Goal: Task Accomplishment & Management: Manage account settings

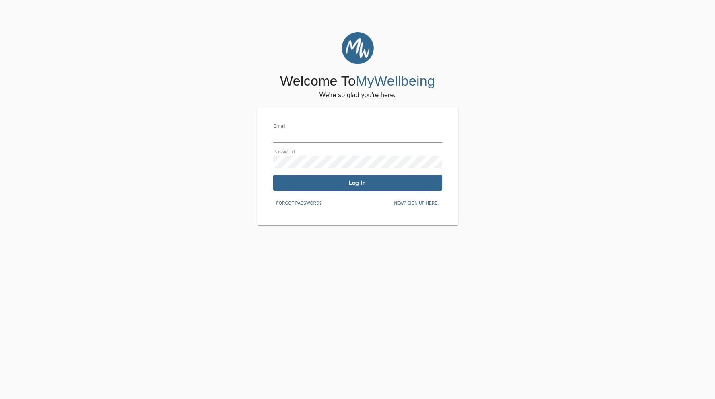
type input "[PERSON_NAME][EMAIL_ADDRESS][DOMAIN_NAME]"
click at [330, 192] on div "Email [PERSON_NAME][EMAIL_ADDRESS][DOMAIN_NAME] Password Log In Forgot password…" at bounding box center [357, 166] width 169 height 86
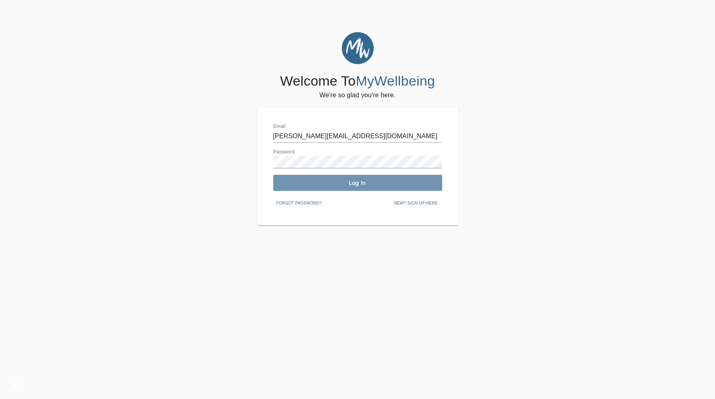
click at [337, 177] on button "Log In" at bounding box center [357, 183] width 169 height 16
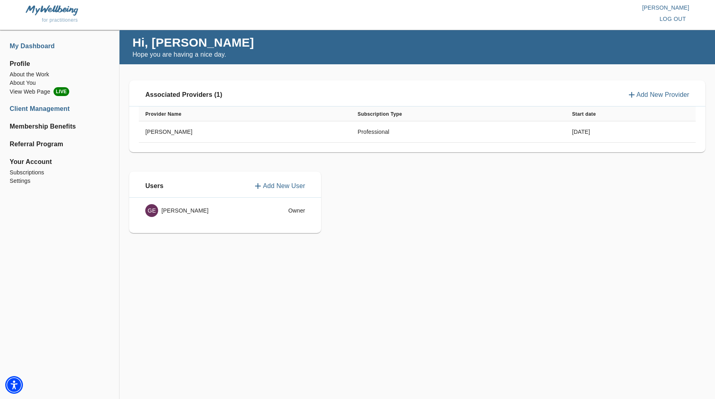
click at [39, 109] on li "Client Management" at bounding box center [60, 109] width 100 height 10
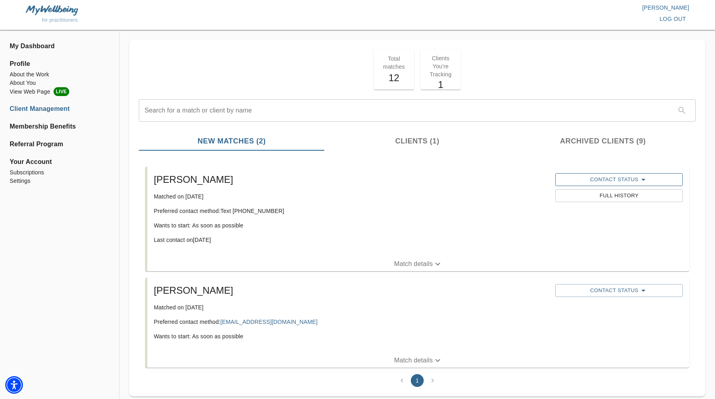
click at [642, 184] on icon "button" at bounding box center [643, 180] width 10 height 10
click at [620, 221] on span "Archive/No contact" at bounding box center [597, 222] width 64 height 8
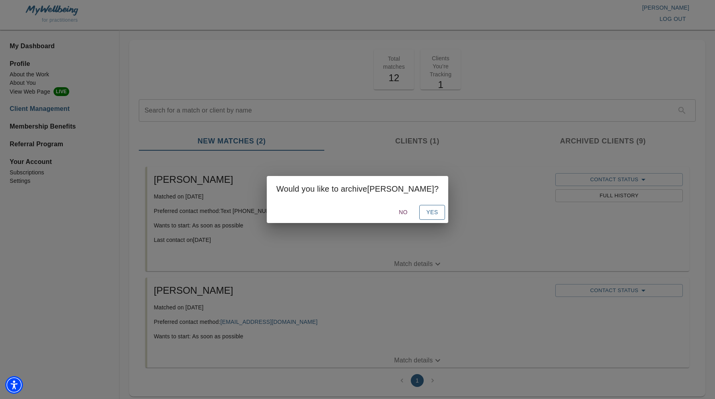
click at [425, 214] on span "Yes" at bounding box center [431, 213] width 13 height 10
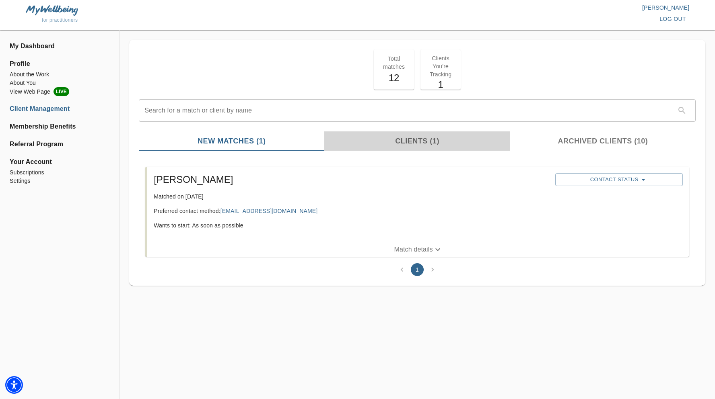
click at [418, 146] on span "Clients (1)" at bounding box center [417, 141] width 176 height 11
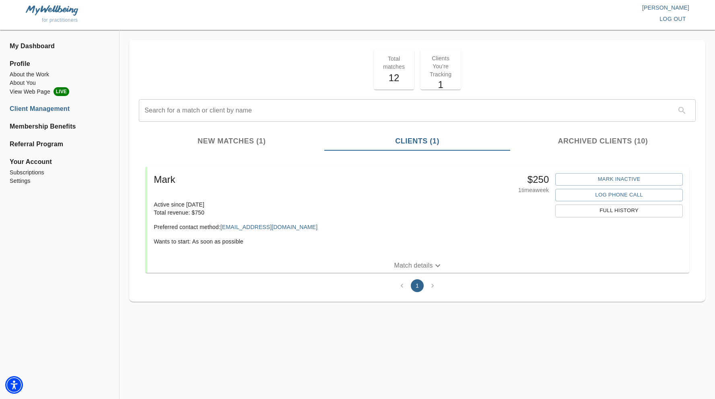
drag, startPoint x: 231, startPoint y: 224, endPoint x: 226, endPoint y: 201, distance: 23.4
click at [226, 201] on div "Mark $ 250 1 time a week Active since [DATE] Total revenue: $ 750 Preferred con…" at bounding box center [350, 212] width 401 height 85
drag, startPoint x: 190, startPoint y: 211, endPoint x: 232, endPoint y: 211, distance: 42.2
click at [232, 211] on p "Total revenue: $ 750" at bounding box center [351, 213] width 395 height 8
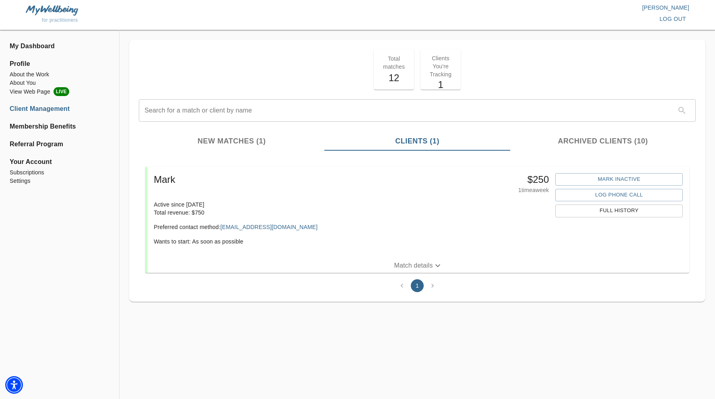
click at [532, 175] on h5 "$ 250" at bounding box center [483, 179] width 132 height 13
click at [425, 267] on p "Match details" at bounding box center [413, 266] width 39 height 10
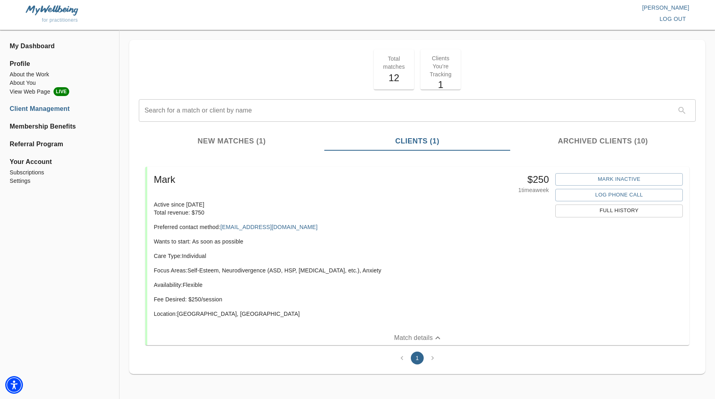
click at [600, 209] on span "Full History" at bounding box center [618, 210] width 119 height 9
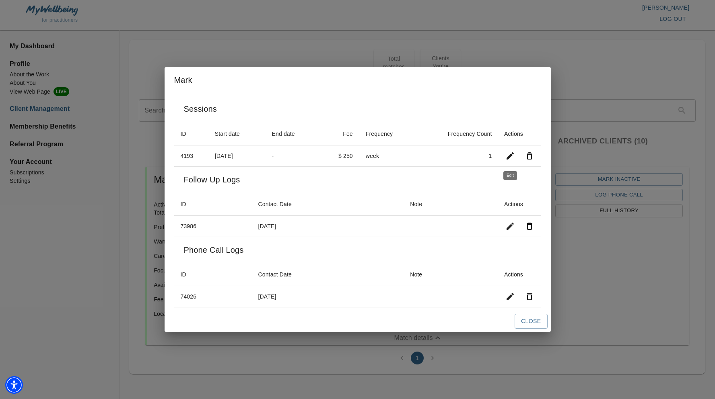
click at [510, 159] on icon "button" at bounding box center [510, 156] width 10 height 10
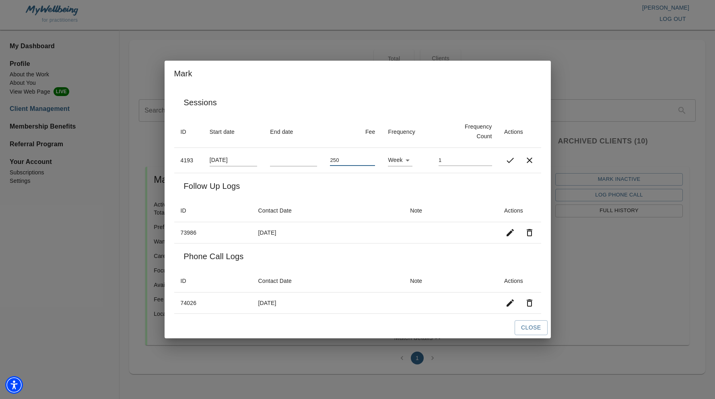
drag, startPoint x: 352, startPoint y: 158, endPoint x: 327, endPoint y: 156, distance: 24.7
click at [327, 156] on td "250" at bounding box center [352, 160] width 58 height 25
type input "180"
click at [343, 208] on th "Contact Date" at bounding box center [327, 210] width 152 height 23
click at [534, 328] on span "Close" at bounding box center [531, 328] width 20 height 10
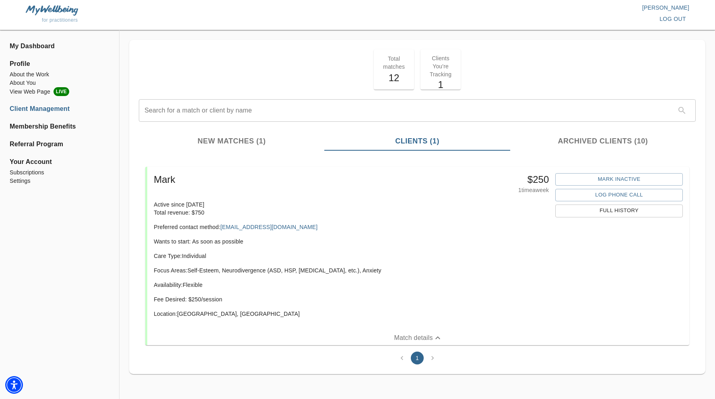
click at [433, 334] on icon "button" at bounding box center [438, 338] width 10 height 10
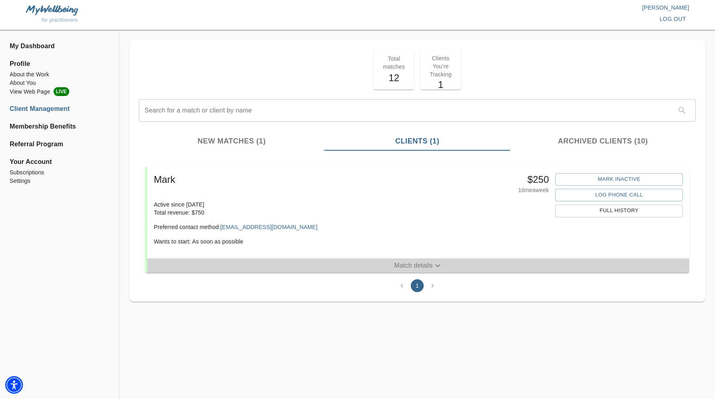
click at [421, 261] on p "Match details" at bounding box center [413, 266] width 39 height 10
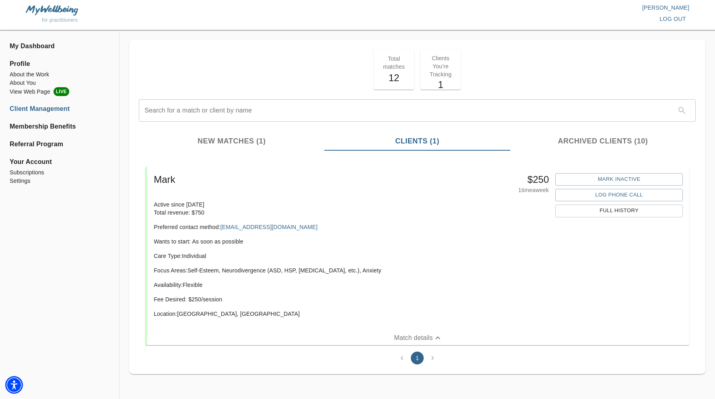
click at [620, 210] on span "Full History" at bounding box center [618, 210] width 119 height 9
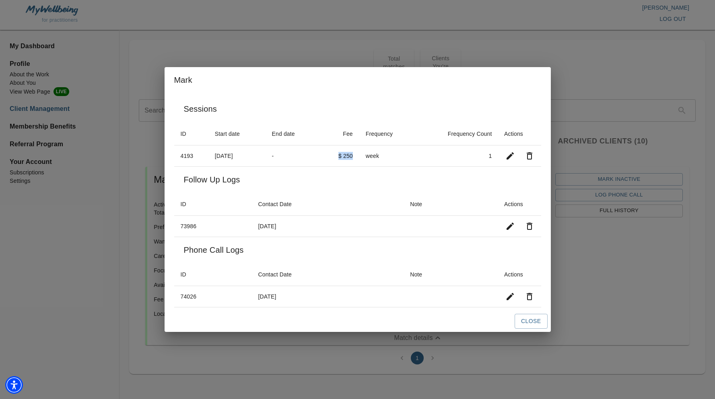
drag, startPoint x: 354, startPoint y: 155, endPoint x: 337, endPoint y: 153, distance: 17.4
click at [337, 153] on td "$ 250" at bounding box center [339, 155] width 39 height 21
click at [362, 154] on td "week" at bounding box center [389, 155] width 60 height 21
click at [354, 154] on td "$ 250" at bounding box center [339, 155] width 39 height 21
click at [349, 156] on td "$ 250" at bounding box center [339, 155] width 39 height 21
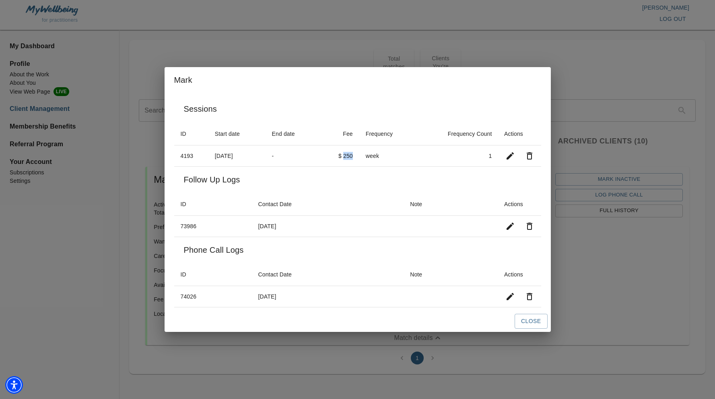
click at [349, 156] on td "$ 250" at bounding box center [339, 155] width 39 height 21
click at [509, 154] on icon "button" at bounding box center [510, 156] width 10 height 10
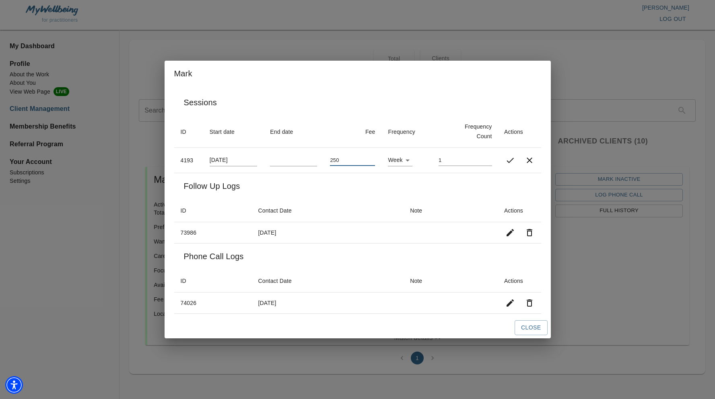
drag, startPoint x: 362, startPoint y: 162, endPoint x: 330, endPoint y: 148, distance: 34.6
click at [330, 149] on td "250" at bounding box center [352, 160] width 58 height 25
type input "180"
click at [331, 181] on div "Follow Up Logs" at bounding box center [357, 186] width 367 height 26
click at [506, 160] on icon "button" at bounding box center [510, 161] width 10 height 10
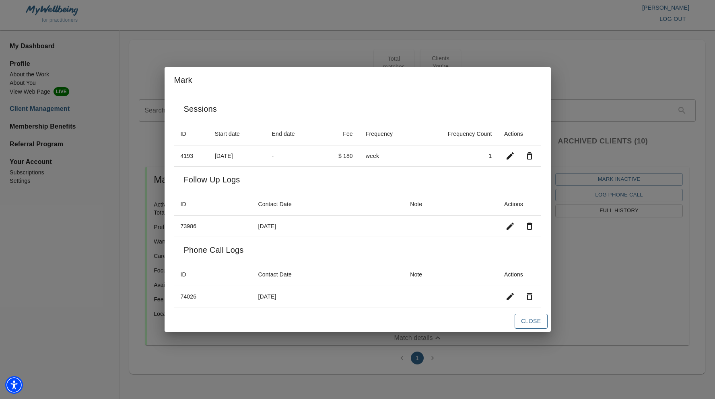
click at [530, 321] on span "Close" at bounding box center [531, 322] width 20 height 10
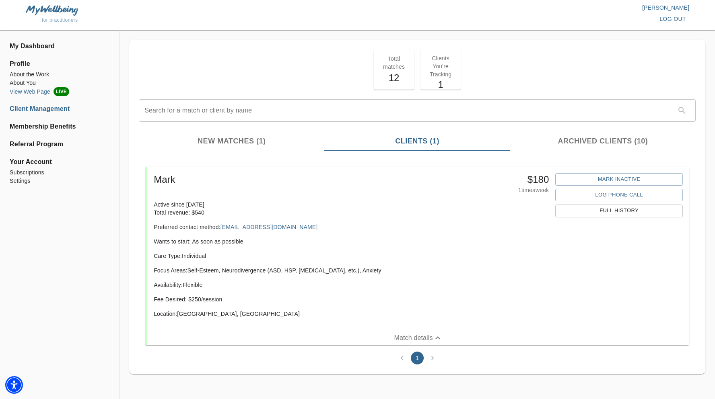
click at [36, 90] on li "View Web Page LIVE" at bounding box center [60, 91] width 100 height 9
